Goal: Task Accomplishment & Management: Complete application form

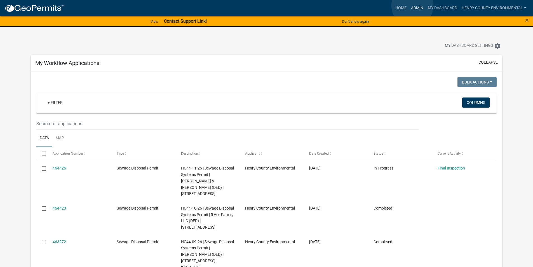
click at [413, 6] on link "Admin" at bounding box center [417, 8] width 17 height 11
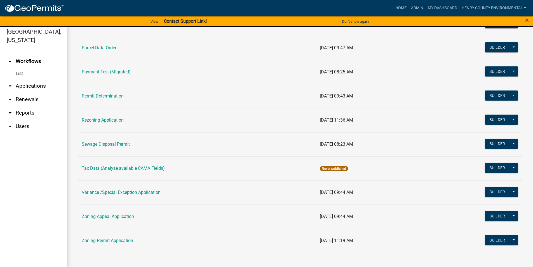
scroll to position [7, 0]
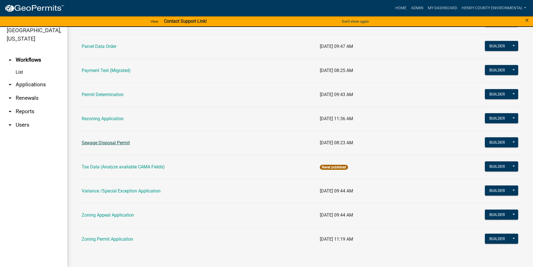
click at [108, 143] on link "Sewage Disposal Permit" at bounding box center [106, 142] width 48 height 5
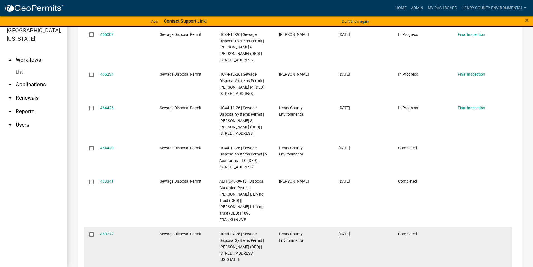
scroll to position [336, 0]
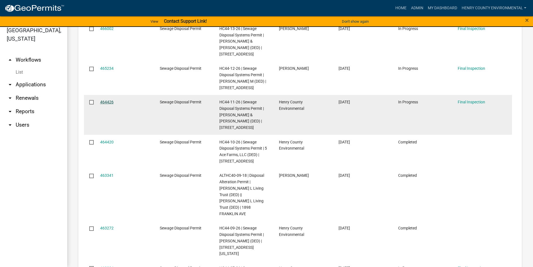
click at [106, 100] on link "464426" at bounding box center [106, 102] width 13 height 4
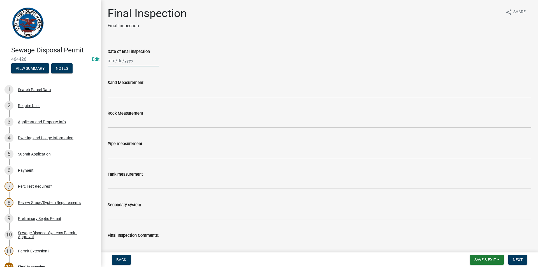
click at [137, 60] on div at bounding box center [133, 60] width 51 height 11
select select "9"
select select "2025"
click at [123, 106] on div "16" at bounding box center [122, 108] width 9 height 9
type input "[DATE]"
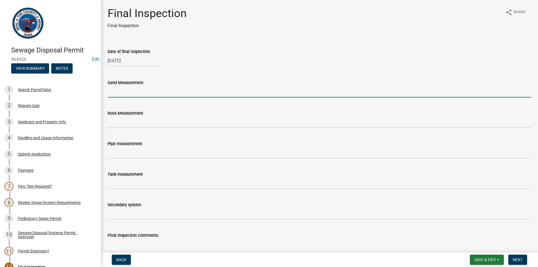
click at [120, 93] on input "Sand Measurement" at bounding box center [319, 91] width 423 height 11
type input "34""
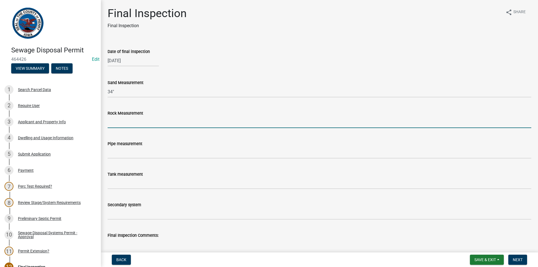
click at [123, 123] on input "Rock Measurement" at bounding box center [319, 121] width 423 height 11
type input "Two 10" Sock tile Collection lines"
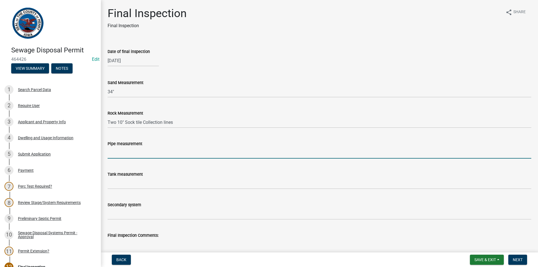
click at [127, 153] on input "Pipe measurement" at bounding box center [319, 152] width 423 height 11
type input "N/A"
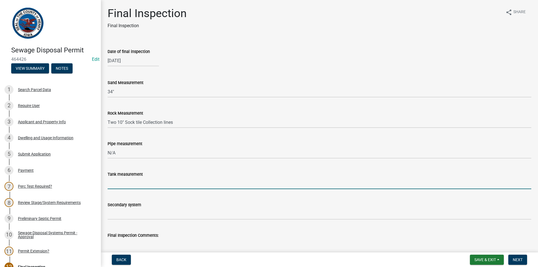
click at [115, 184] on input "Tank measurement" at bounding box center [319, 182] width 423 height 11
type input "1250 siphon dose"
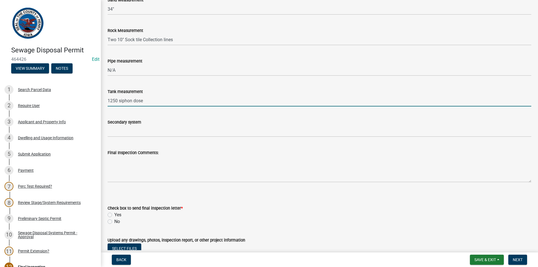
scroll to position [84, 0]
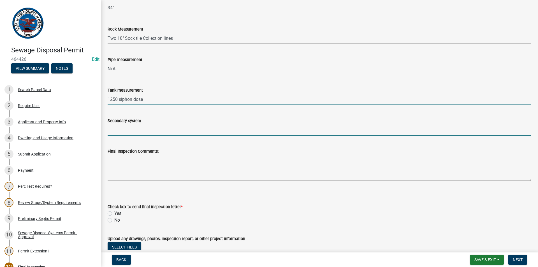
click at [122, 131] on input "Secondary system" at bounding box center [319, 129] width 423 height 11
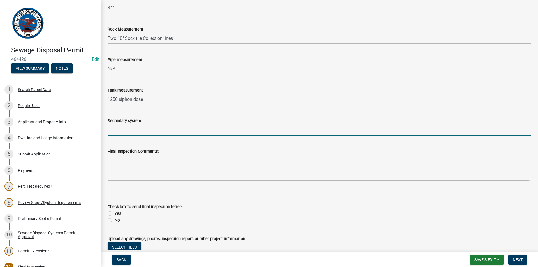
type input "12' x 45' sand filter"
click at [114, 219] on label "No" at bounding box center [117, 220] width 6 height 7
click at [114, 219] on input "No" at bounding box center [116, 219] width 4 height 4
radio input "true"
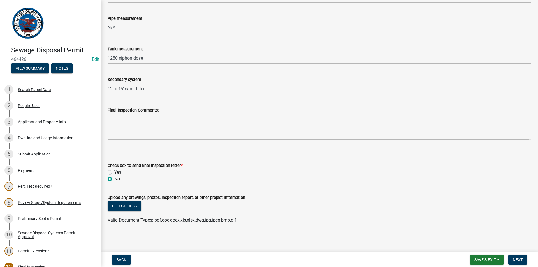
scroll to position [125, 0]
click at [520, 257] on span "Next" at bounding box center [517, 259] width 10 height 4
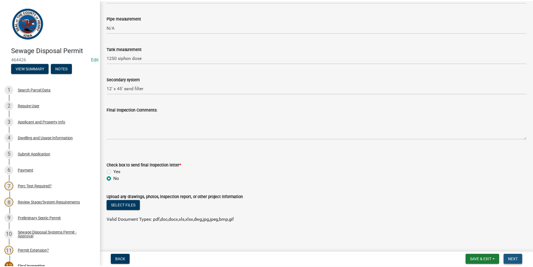
scroll to position [0, 0]
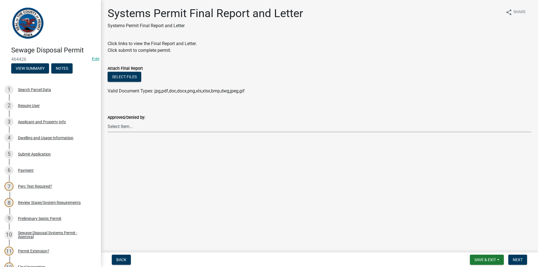
click at [134, 125] on select "Select Item... [PERSON_NAME] [PERSON_NAME]" at bounding box center [319, 126] width 423 height 11
click at [108, 121] on select "Select Item... [PERSON_NAME] [PERSON_NAME]" at bounding box center [319, 126] width 423 height 11
select select "5c99670e-d68f-4230-9f25-35431631f8c6"
click at [516, 257] on button "Next" at bounding box center [517, 259] width 19 height 10
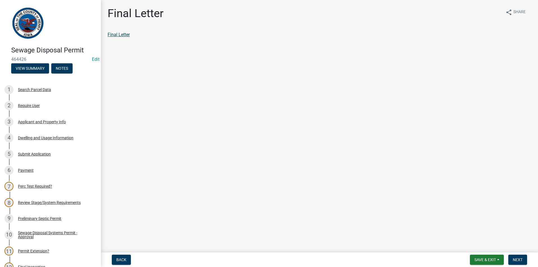
click at [110, 32] on link "Final Letter" at bounding box center [119, 34] width 22 height 5
click at [515, 257] on span "Next" at bounding box center [517, 259] width 10 height 4
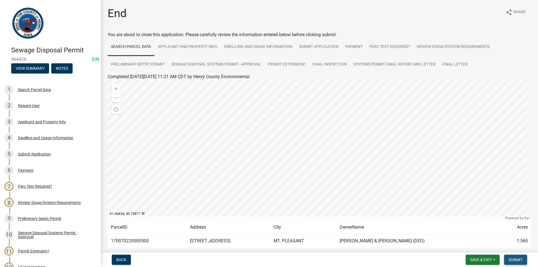
click at [520, 257] on span "Submit" at bounding box center [515, 259] width 14 height 4
